Goal: Navigation & Orientation: Find specific page/section

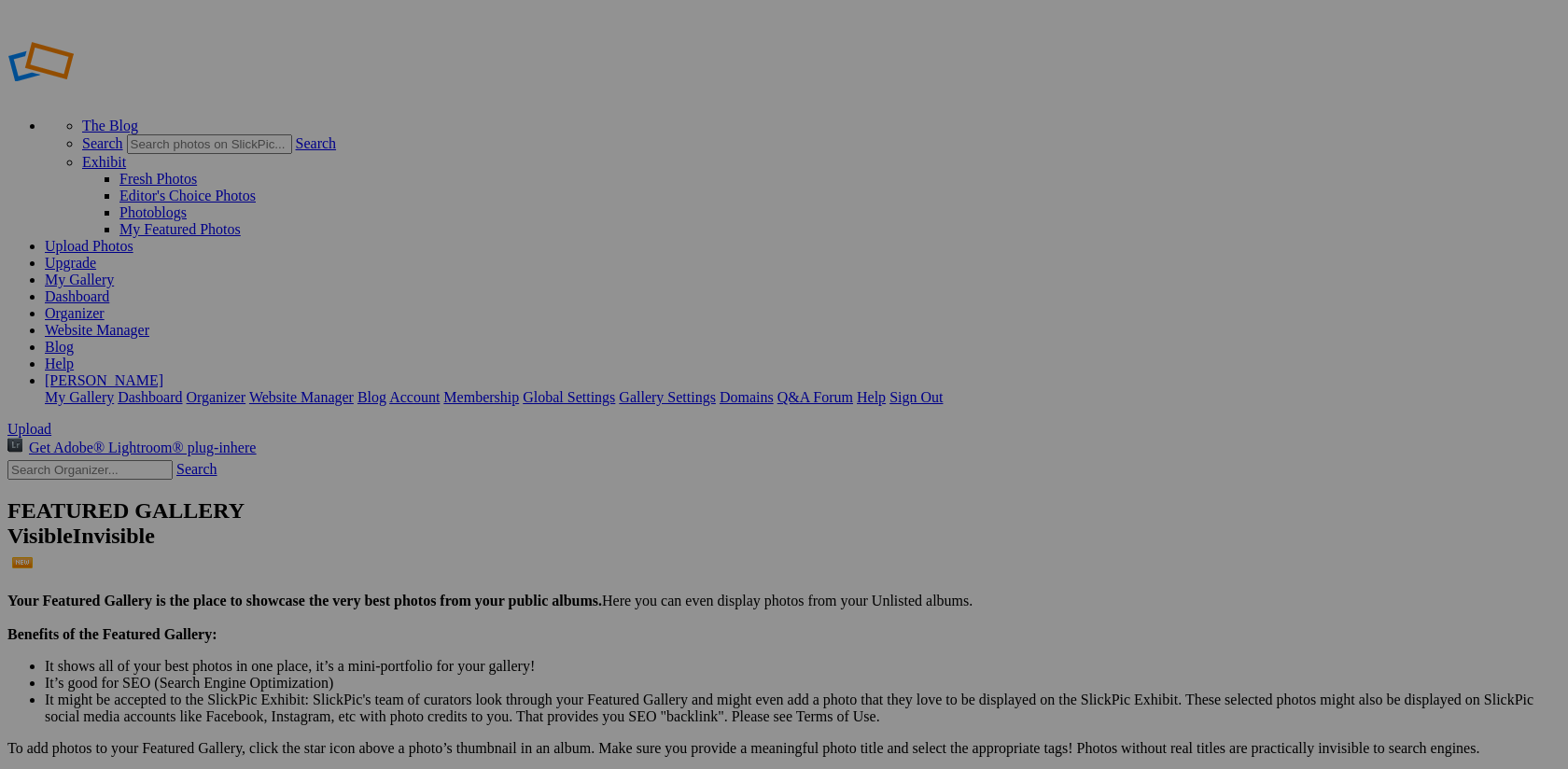
click at [113, 271] on link "My Gallery" at bounding box center [79, 279] width 69 height 16
